Goal: Task Accomplishment & Management: Use online tool/utility

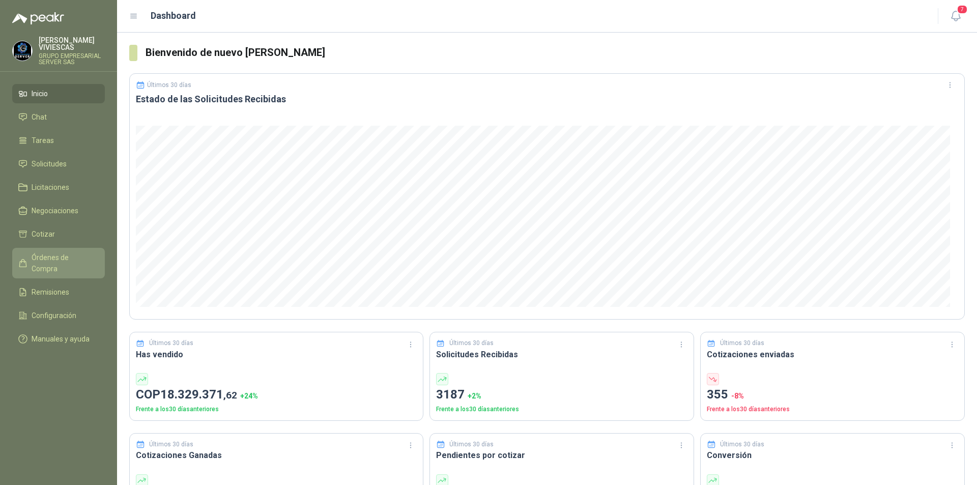
click at [71, 259] on span "Órdenes de Compra" at bounding box center [64, 263] width 64 height 22
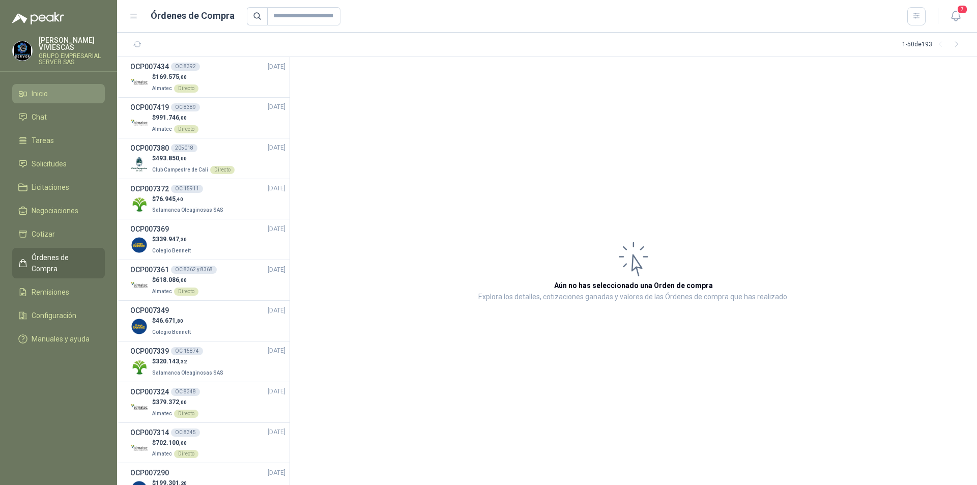
click at [60, 94] on li "Inicio" at bounding box center [58, 93] width 80 height 11
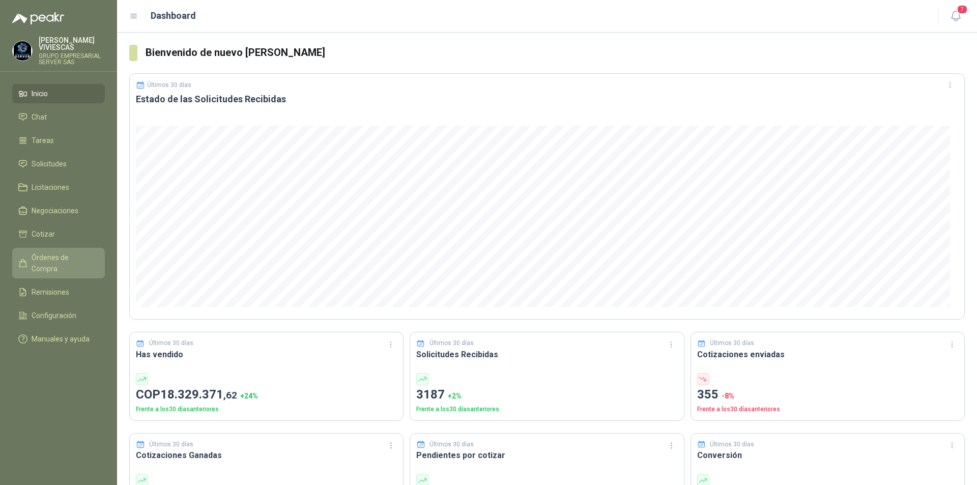
click at [54, 250] on link "Órdenes de Compra" at bounding box center [58, 263] width 93 height 31
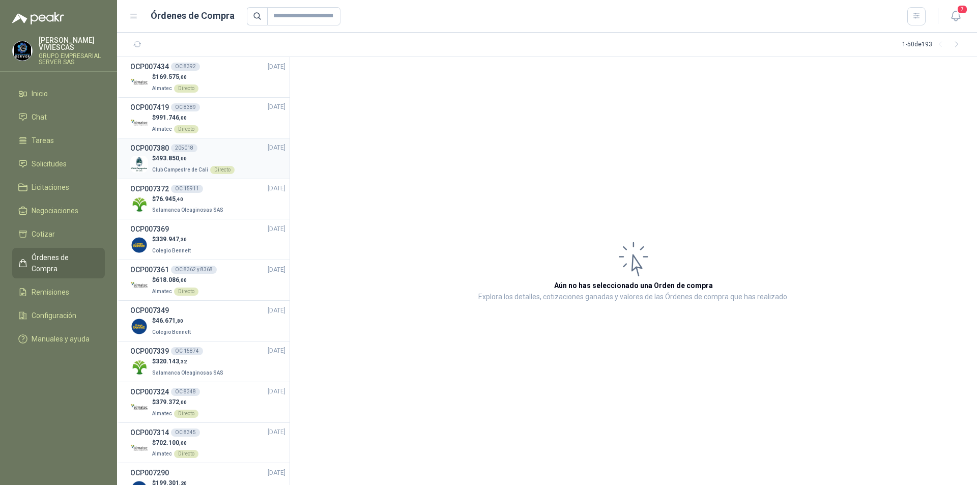
click at [233, 157] on div "$ 493.850 ,00 Club Campestre de Cali Directo" at bounding box center [207, 164] width 155 height 21
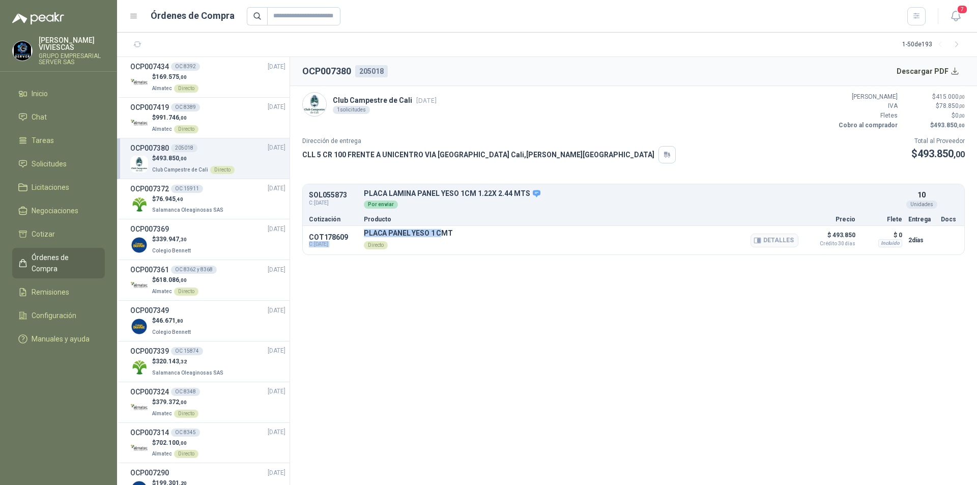
drag, startPoint x: 360, startPoint y: 233, endPoint x: 443, endPoint y: 235, distance: 83.5
click at [443, 235] on div "COT178609 C: [DATE] PLACA PANEL YESO 1 CMT Directo Detalles $ 493.850 Crédito 3…" at bounding box center [633, 240] width 661 height 28
click at [451, 258] on article "Club Campestre de Cali [DATE] 1 solicitudes Valor Bruto $ 415.000 ,00 IVA $ 78.…" at bounding box center [633, 174] width 687 height 176
drag, startPoint x: 366, startPoint y: 237, endPoint x: 361, endPoint y: 237, distance: 5.6
click at [365, 237] on p "PLACA PANEL YESO 1 CMT" at bounding box center [408, 233] width 89 height 8
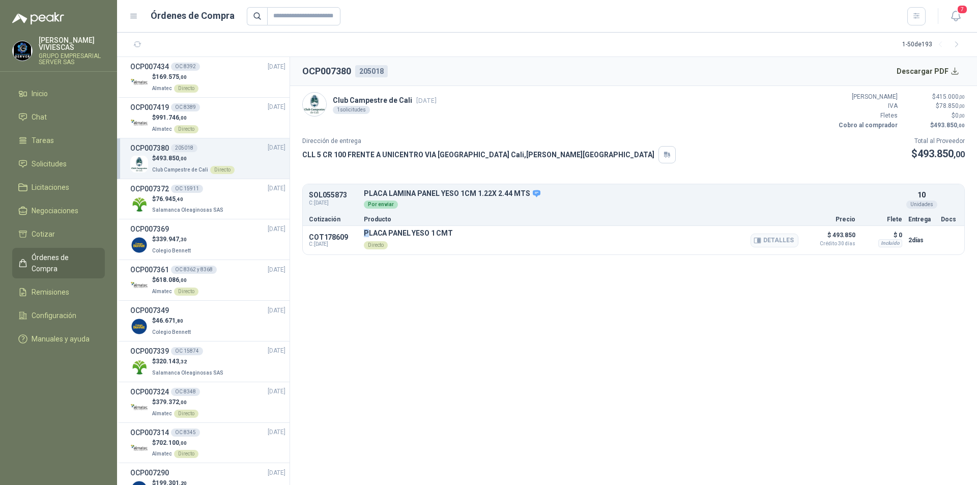
click at [362, 235] on div "COT178609 C: [DATE] PLACA PANEL YESO 1 CMT Directo Detalles $ 493.850 Crédito 3…" at bounding box center [633, 240] width 661 height 28
drag, startPoint x: 365, startPoint y: 234, endPoint x: 455, endPoint y: 231, distance: 90.1
click at [455, 231] on div "PLACA PANEL YESO 1 CMT Directo Detalles" at bounding box center [581, 240] width 434 height 22
drag, startPoint x: 365, startPoint y: 232, endPoint x: 451, endPoint y: 231, distance: 86.0
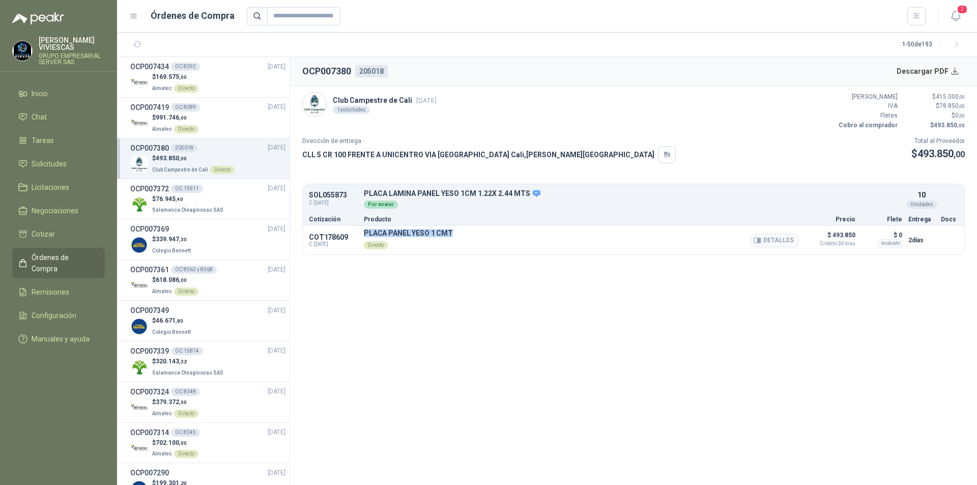
click at [451, 231] on div "PLACA PANEL YESO 1 CMT Directo Detalles" at bounding box center [581, 240] width 434 height 22
drag, startPoint x: 451, startPoint y: 232, endPoint x: 363, endPoint y: 232, distance: 88.0
click at [363, 232] on div "COT178609 C: [DATE] PLACA PANEL YESO 1 CMT Directo Detalles $ 493.850 Crédito 3…" at bounding box center [633, 240] width 661 height 28
copy p "PLACA PANEL YESO 1 CMT"
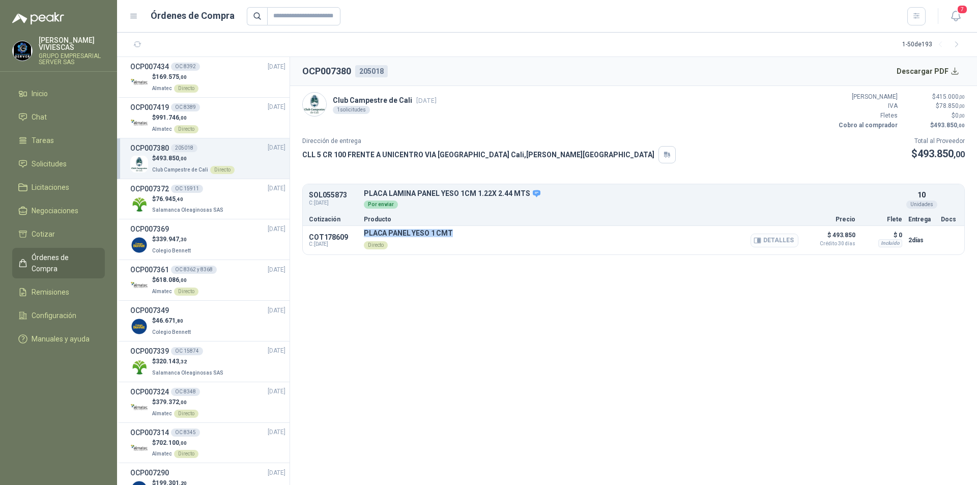
click at [767, 242] on button "Detalles" at bounding box center [774, 241] width 48 height 14
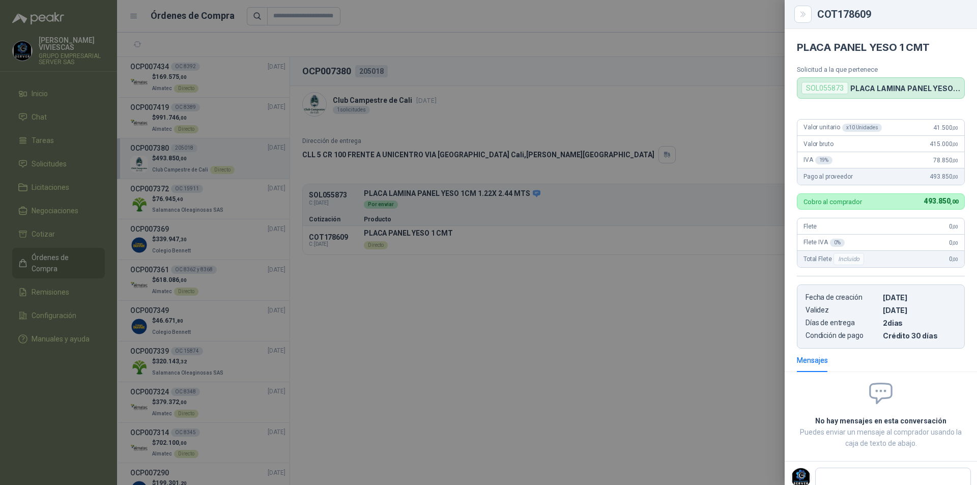
click at [823, 90] on div "SOL055873" at bounding box center [824, 88] width 47 height 12
click at [638, 133] on div at bounding box center [488, 242] width 977 height 485
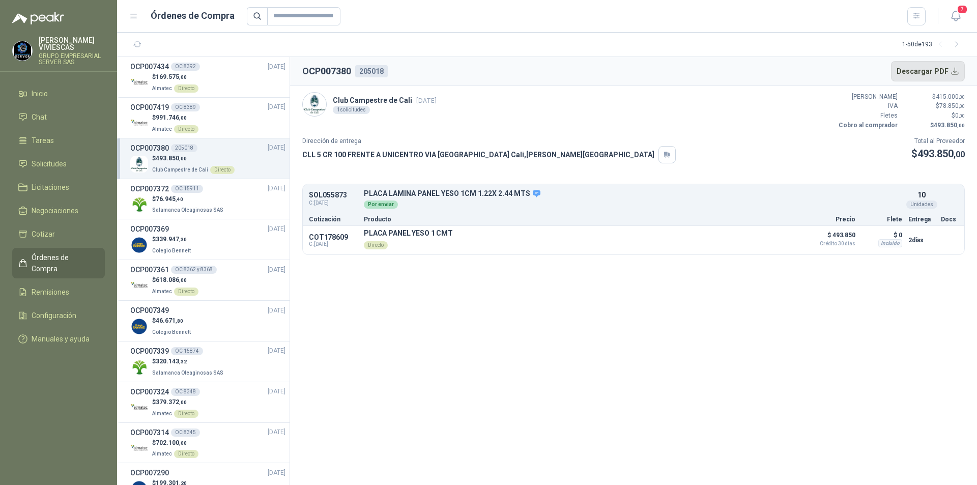
click at [932, 71] on button "Descargar PDF" at bounding box center [928, 71] width 74 height 20
